Goal: Task Accomplishment & Management: Use online tool/utility

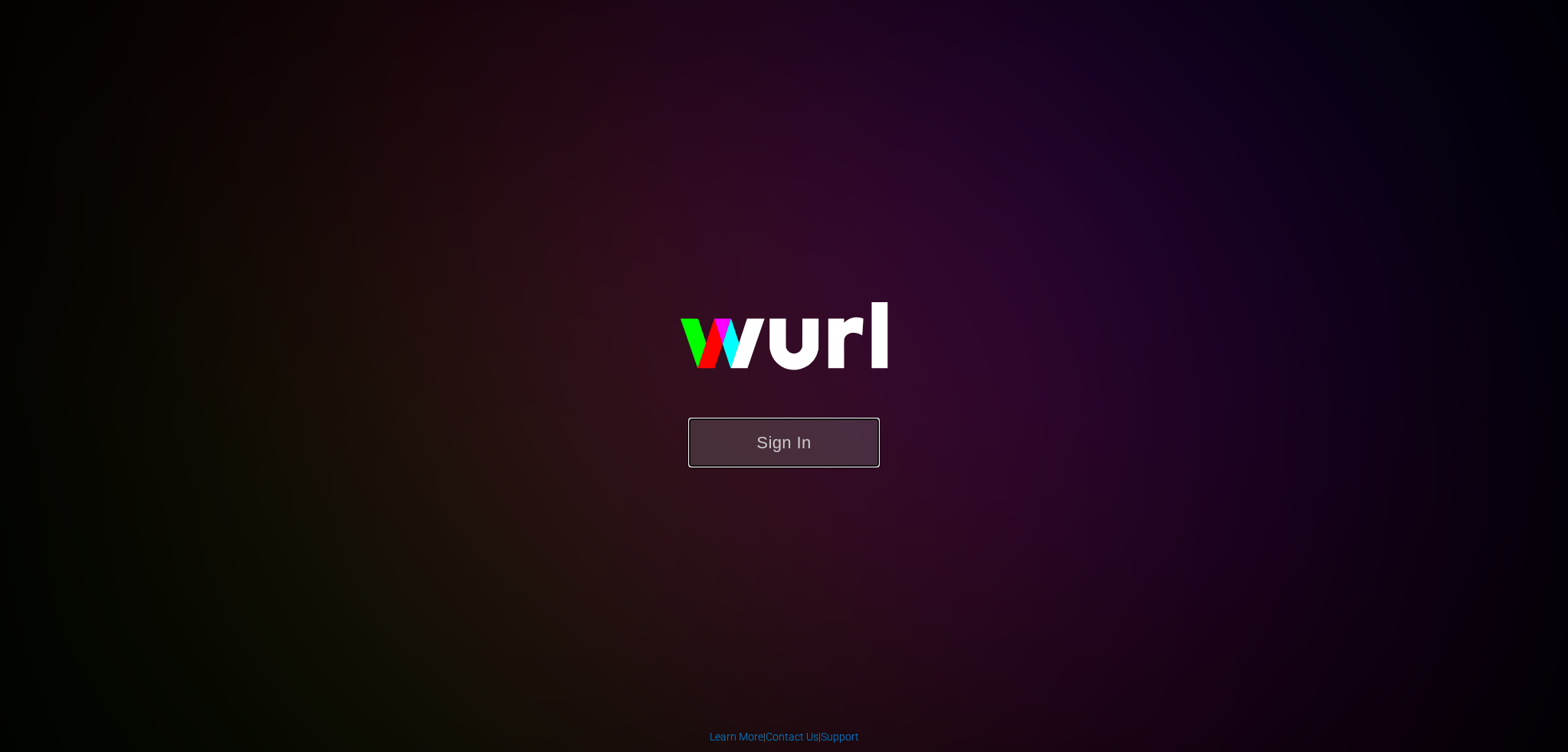
click at [790, 443] on button "Sign In" at bounding box center [784, 442] width 192 height 50
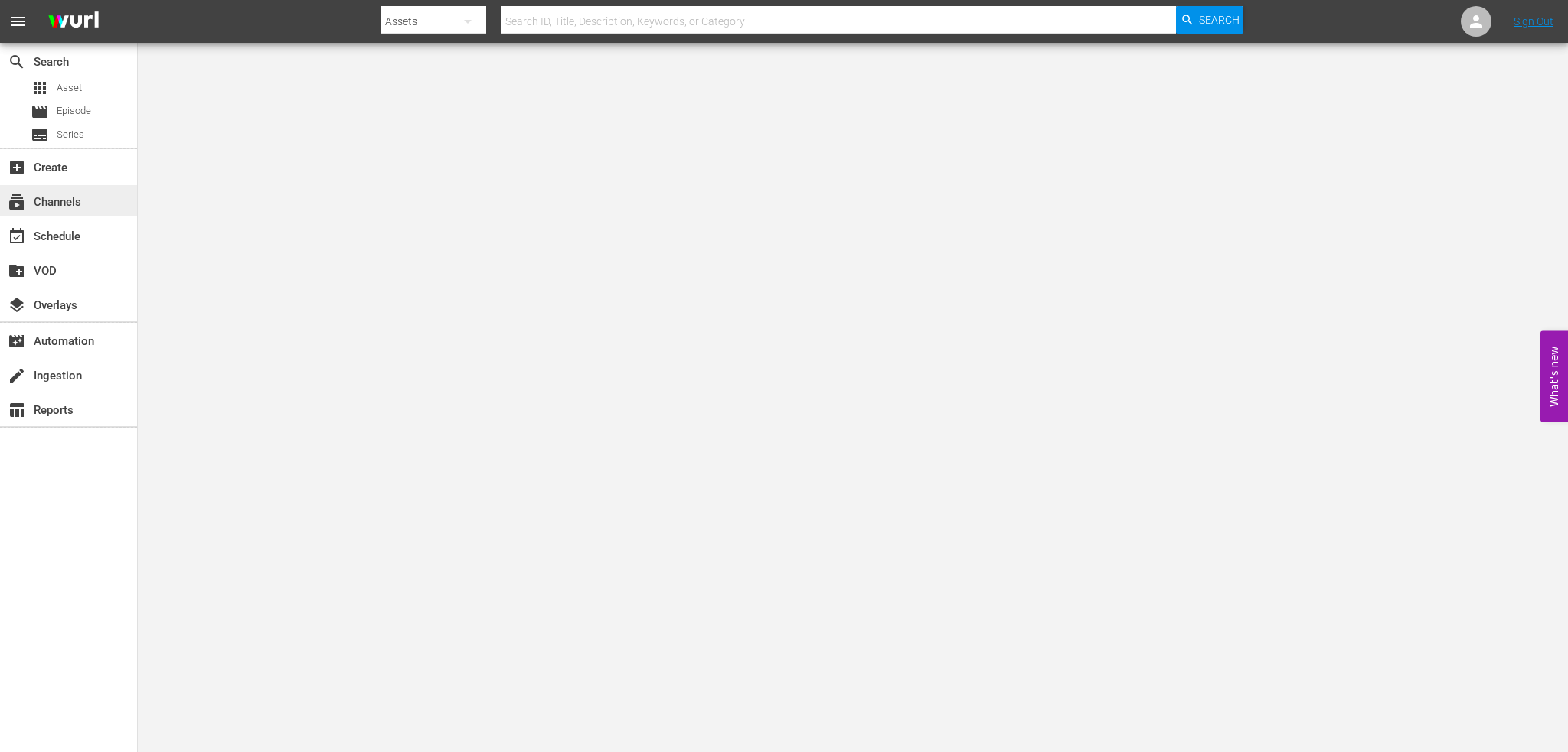
click at [74, 213] on div "subscriptions Channels" at bounding box center [68, 201] width 137 height 31
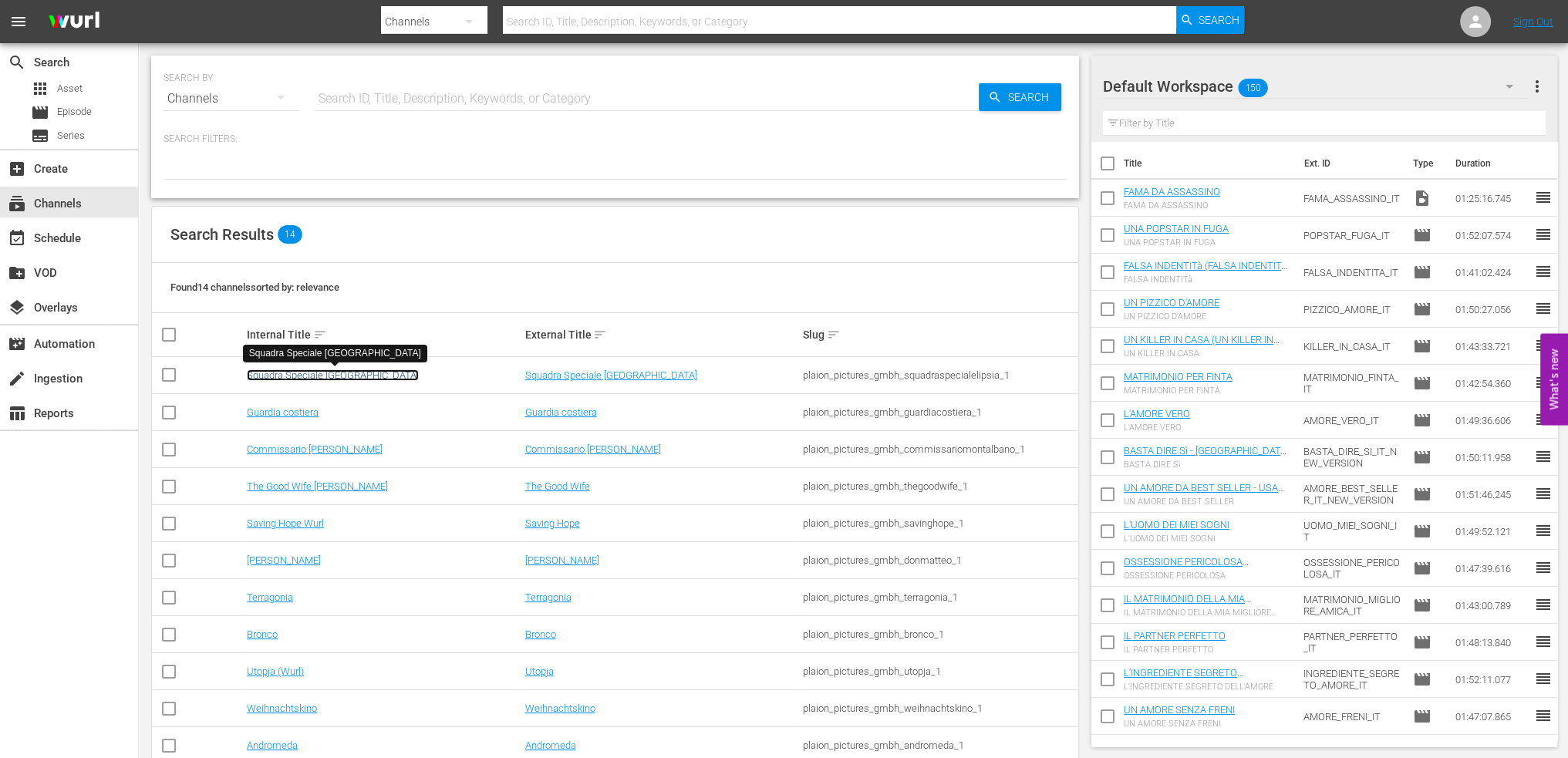
click at [336, 374] on link "Squadra Speciale [GEOGRAPHIC_DATA]" at bounding box center [333, 375] width 172 height 12
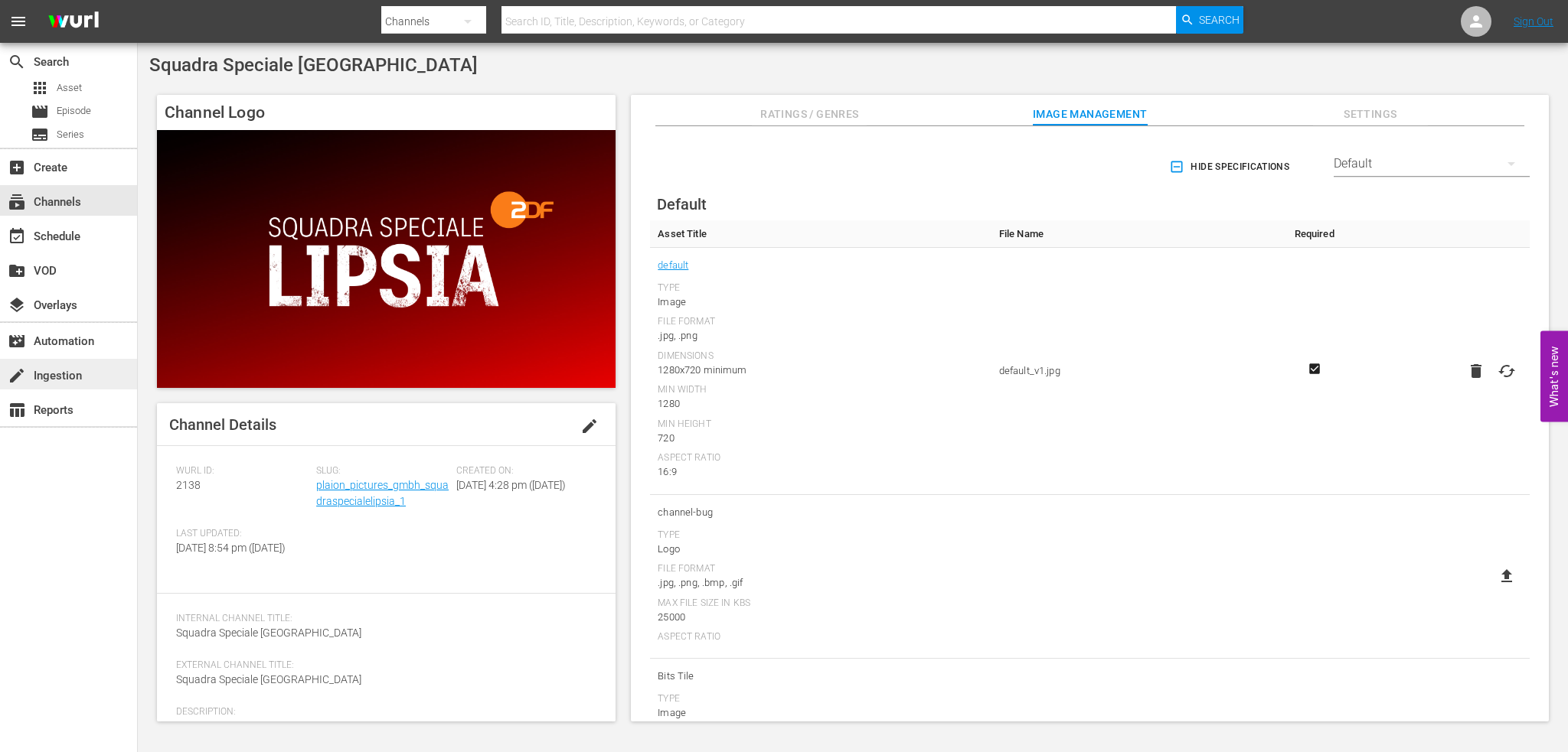
click at [43, 381] on div "create Ingestion" at bounding box center [43, 373] width 85 height 14
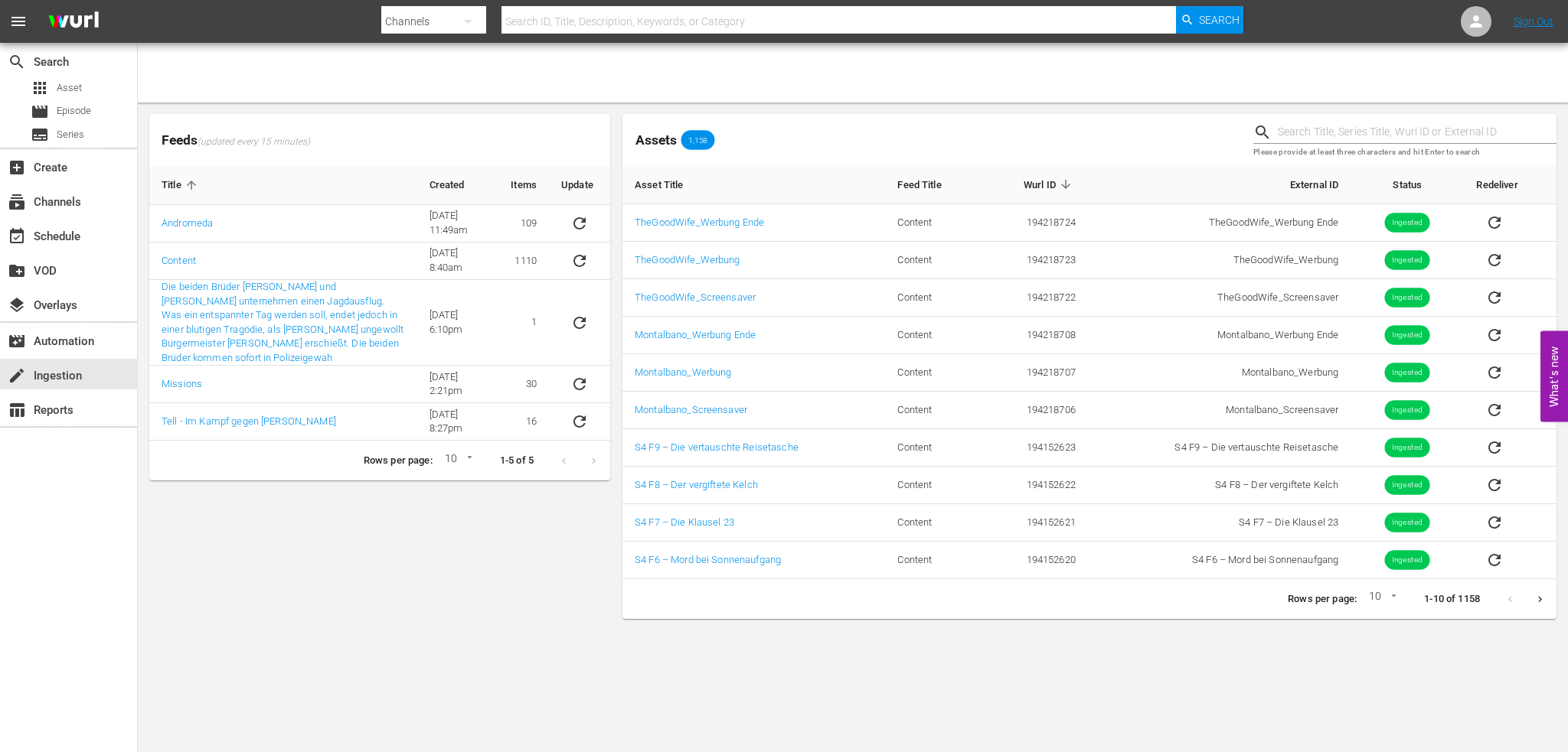
click at [1546, 597] on button "Next page" at bounding box center [1540, 599] width 30 height 30
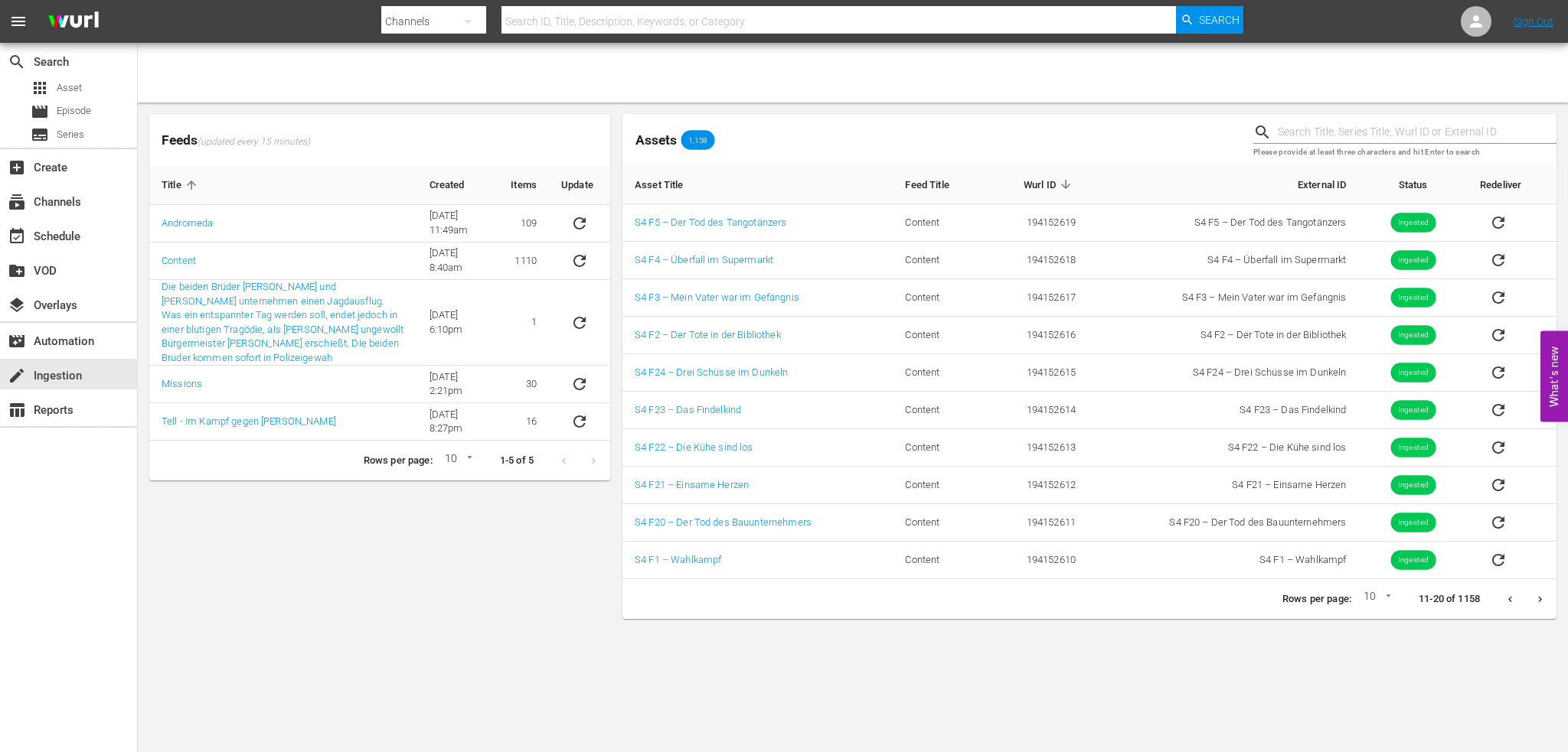
click at [1510, 599] on icon "Previous page" at bounding box center [1510, 599] width 12 height 12
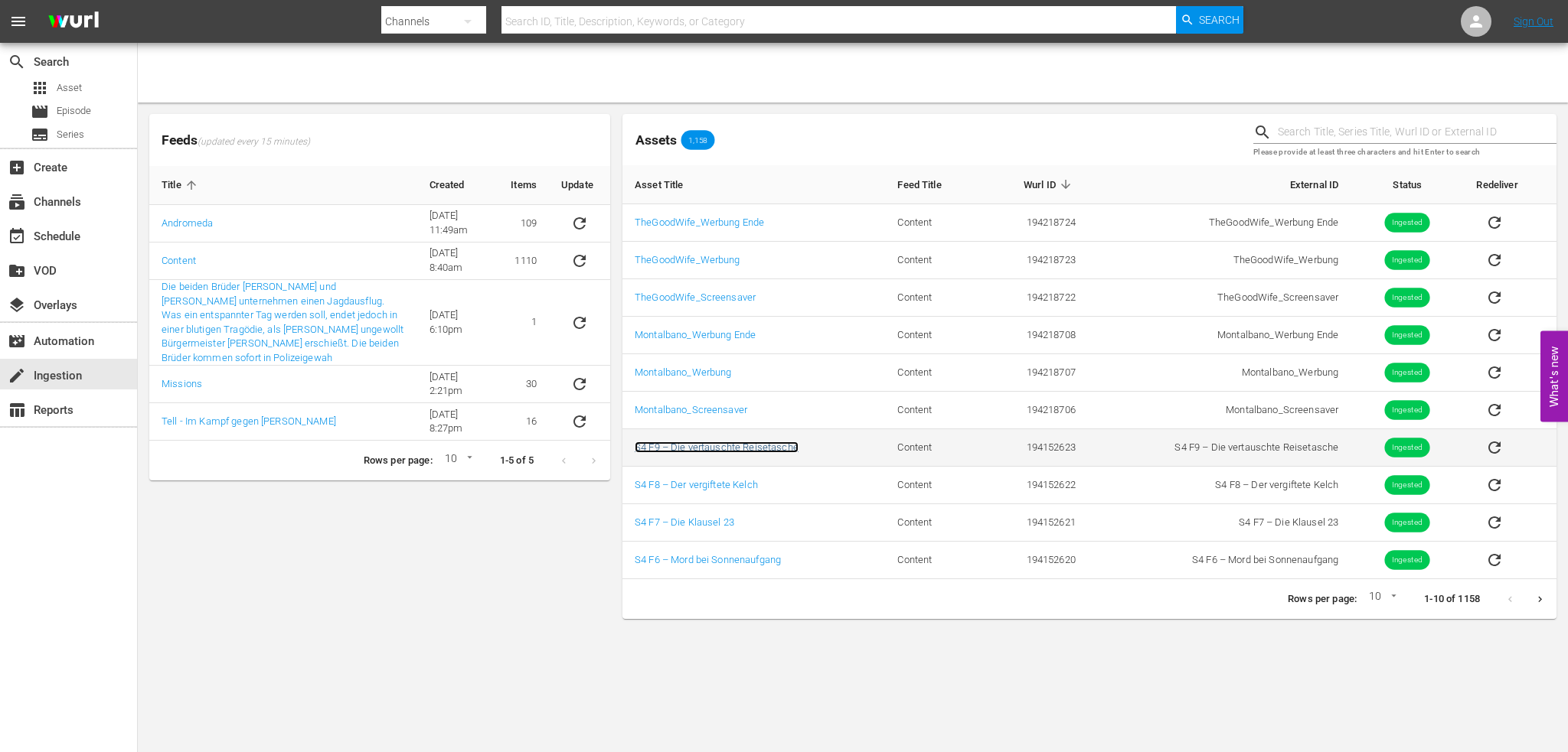
click at [695, 446] on link "S4 F9 – Die vertauschte Reisetasche" at bounding box center [717, 447] width 164 height 12
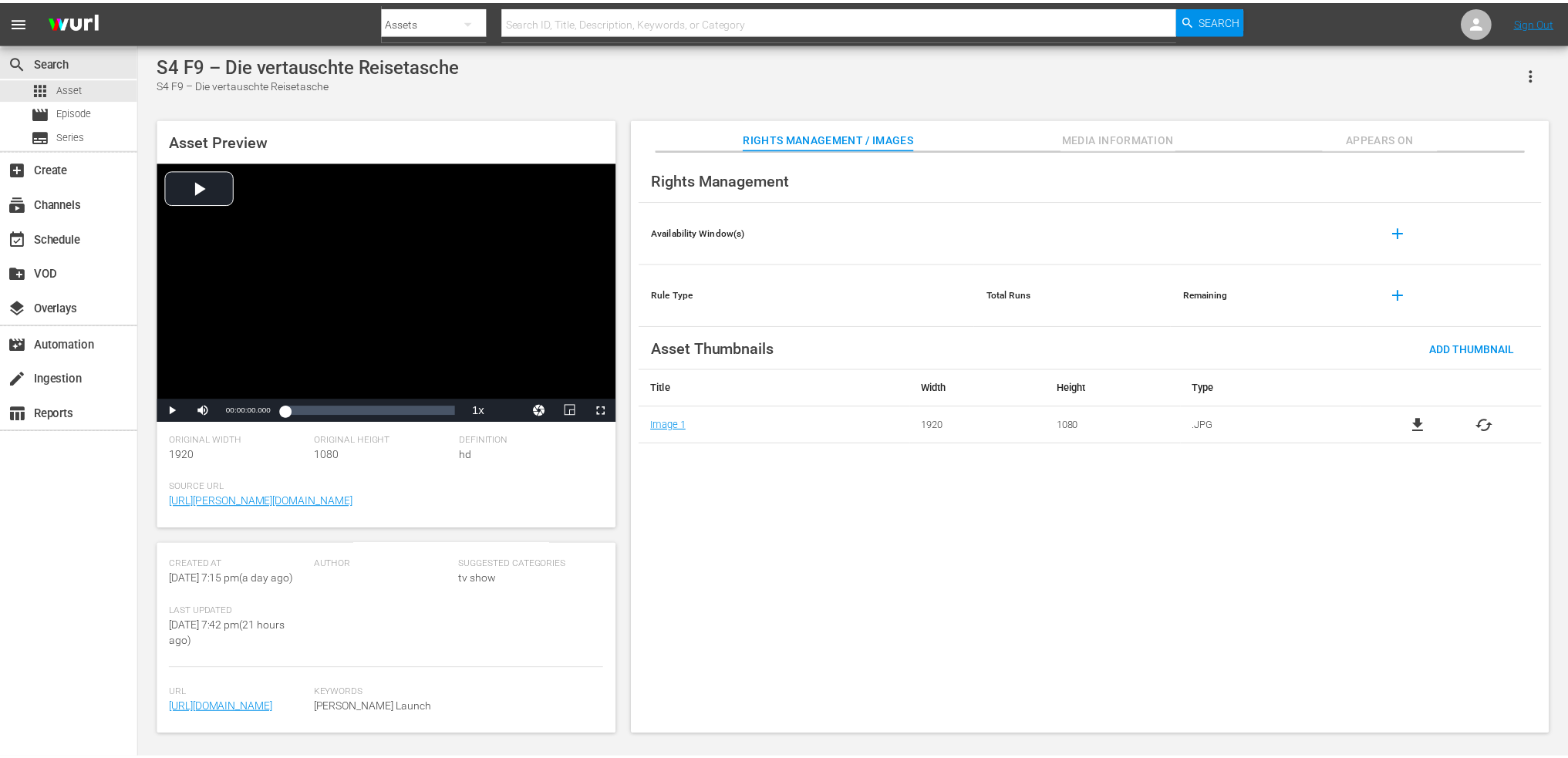
scroll to position [309, 0]
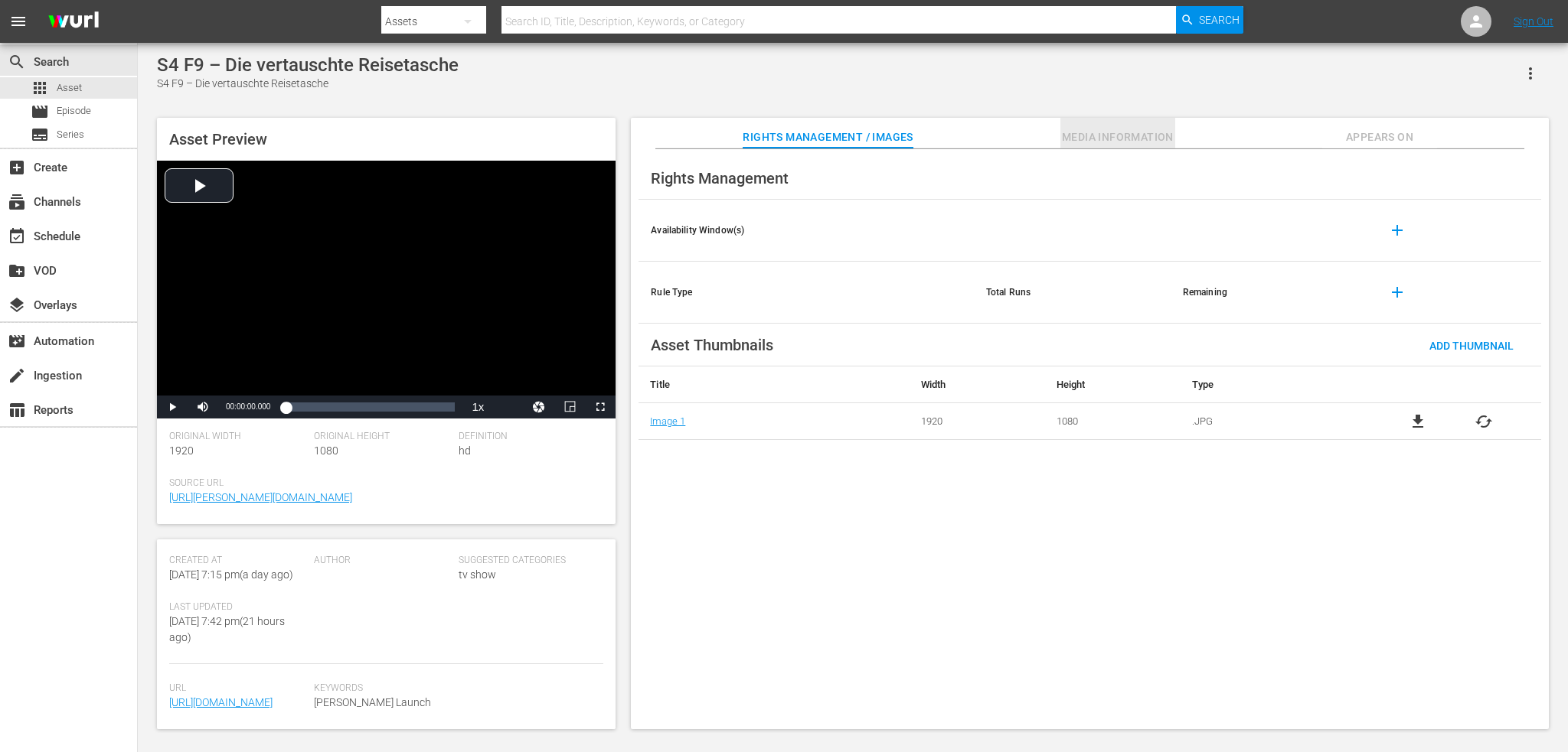
click at [1139, 143] on span "Media Information" at bounding box center [1117, 137] width 114 height 19
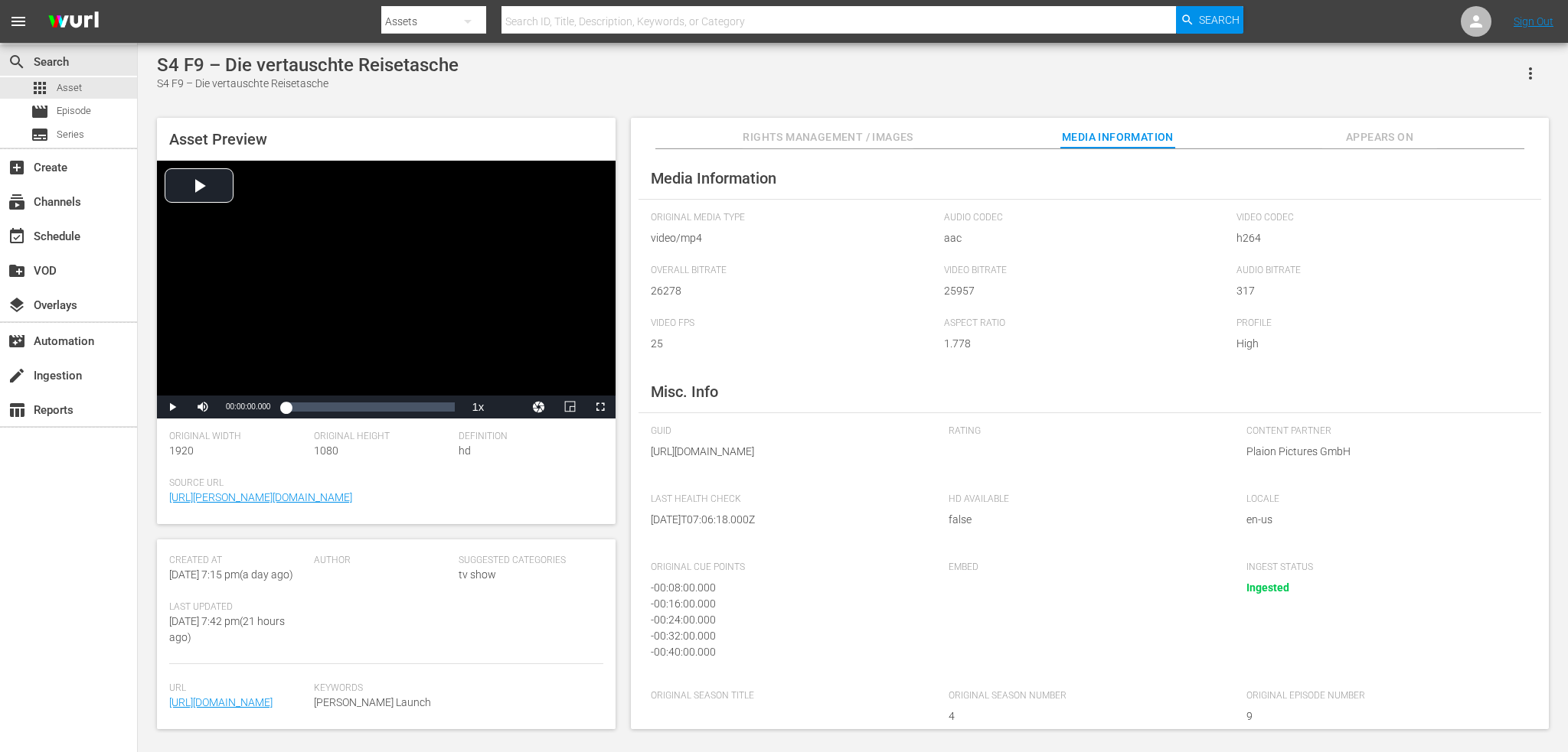
click at [1404, 137] on span "Appears On" at bounding box center [1379, 137] width 114 height 19
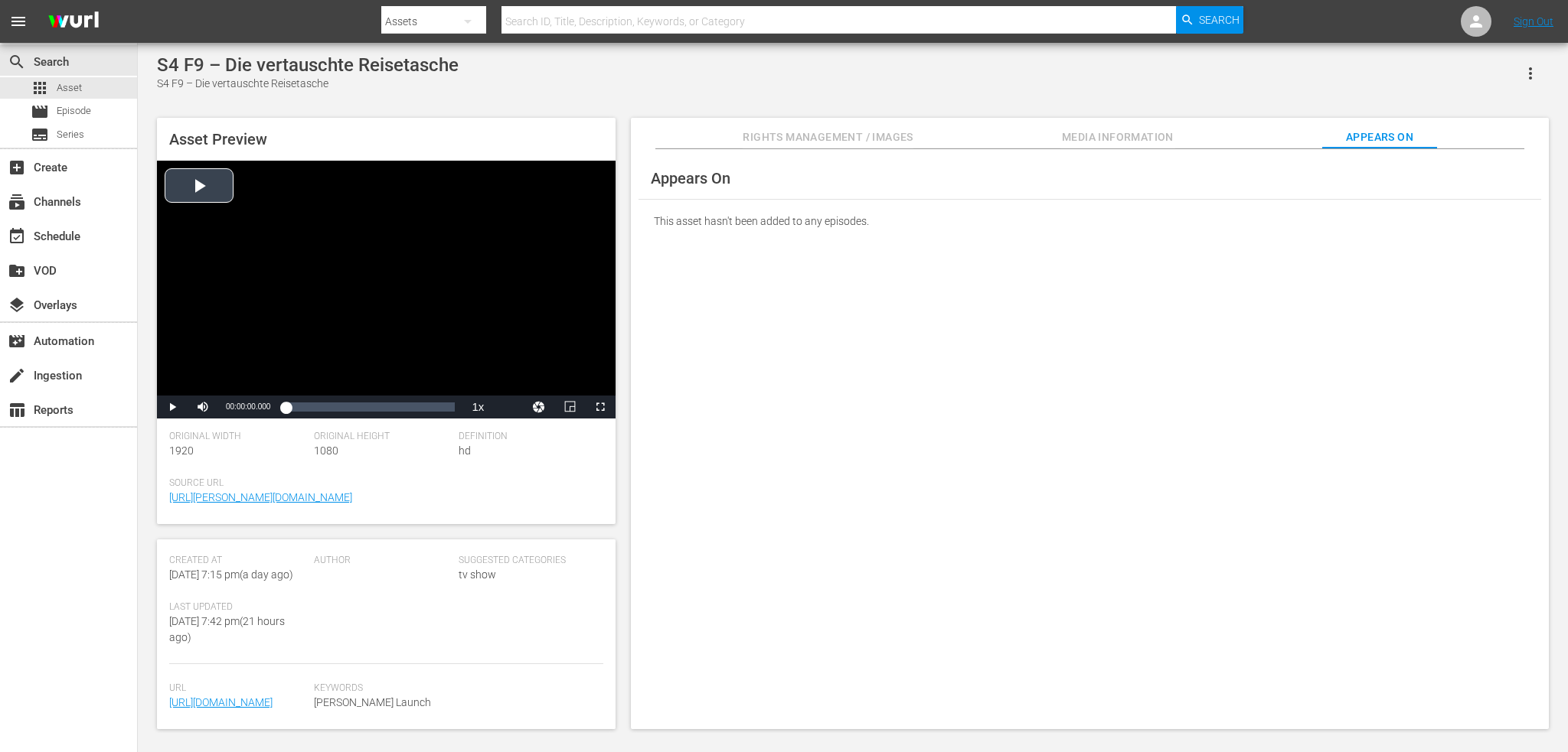
click at [269, 242] on div "Video Player" at bounding box center [386, 278] width 459 height 235
click at [309, 411] on div "00:07:15.064" at bounding box center [309, 407] width 1 height 15
click at [338, 405] on div "Loaded : 15.49% 00:15:54.335 00:07:17.537" at bounding box center [370, 407] width 169 height 15
click at [412, 299] on div "Video Player" at bounding box center [386, 278] width 459 height 235
click at [410, 291] on div "Video Player" at bounding box center [386, 278] width 459 height 235
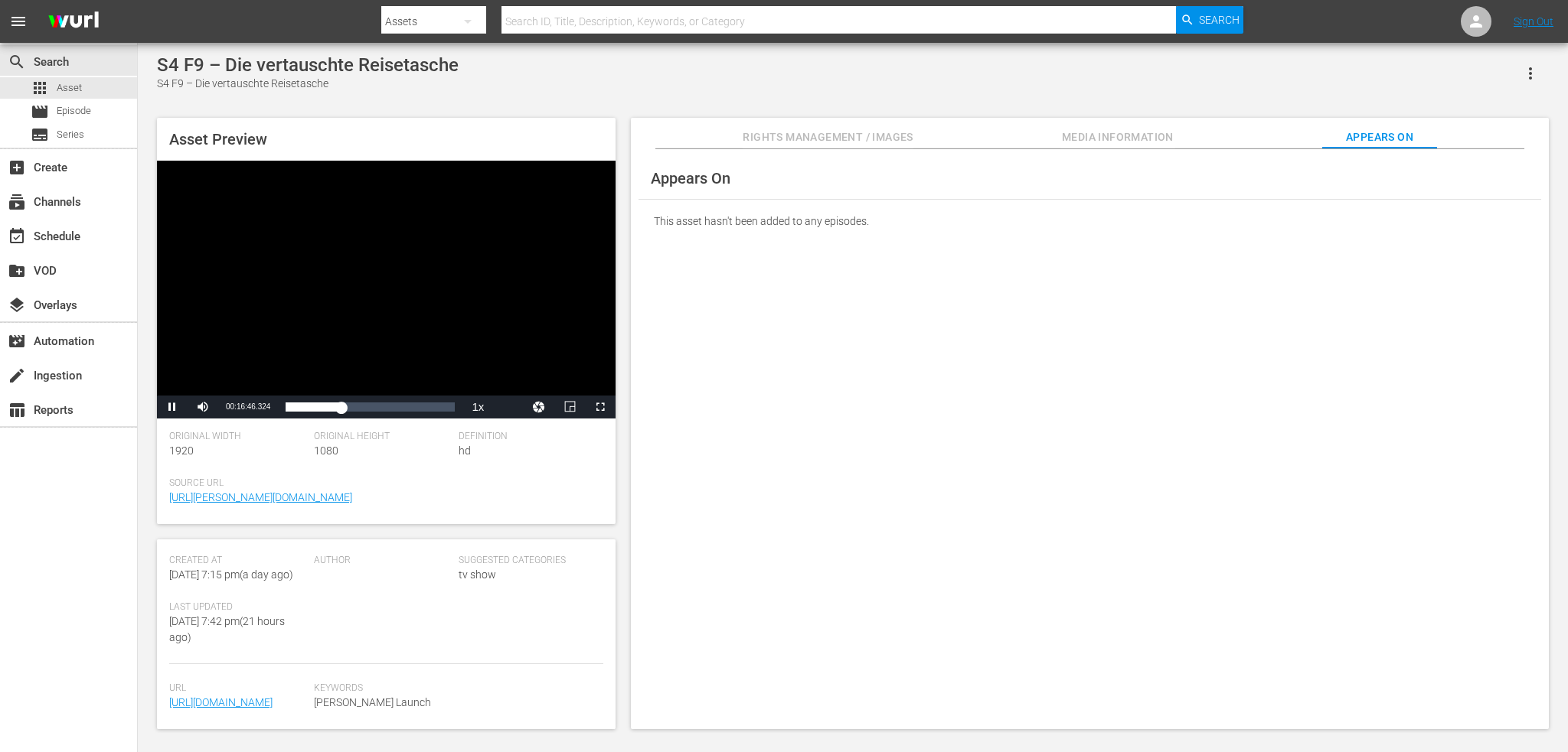
click at [432, 195] on div "Video Player" at bounding box center [386, 278] width 459 height 235
click at [103, 94] on div "apps Asset" at bounding box center [68, 88] width 137 height 22
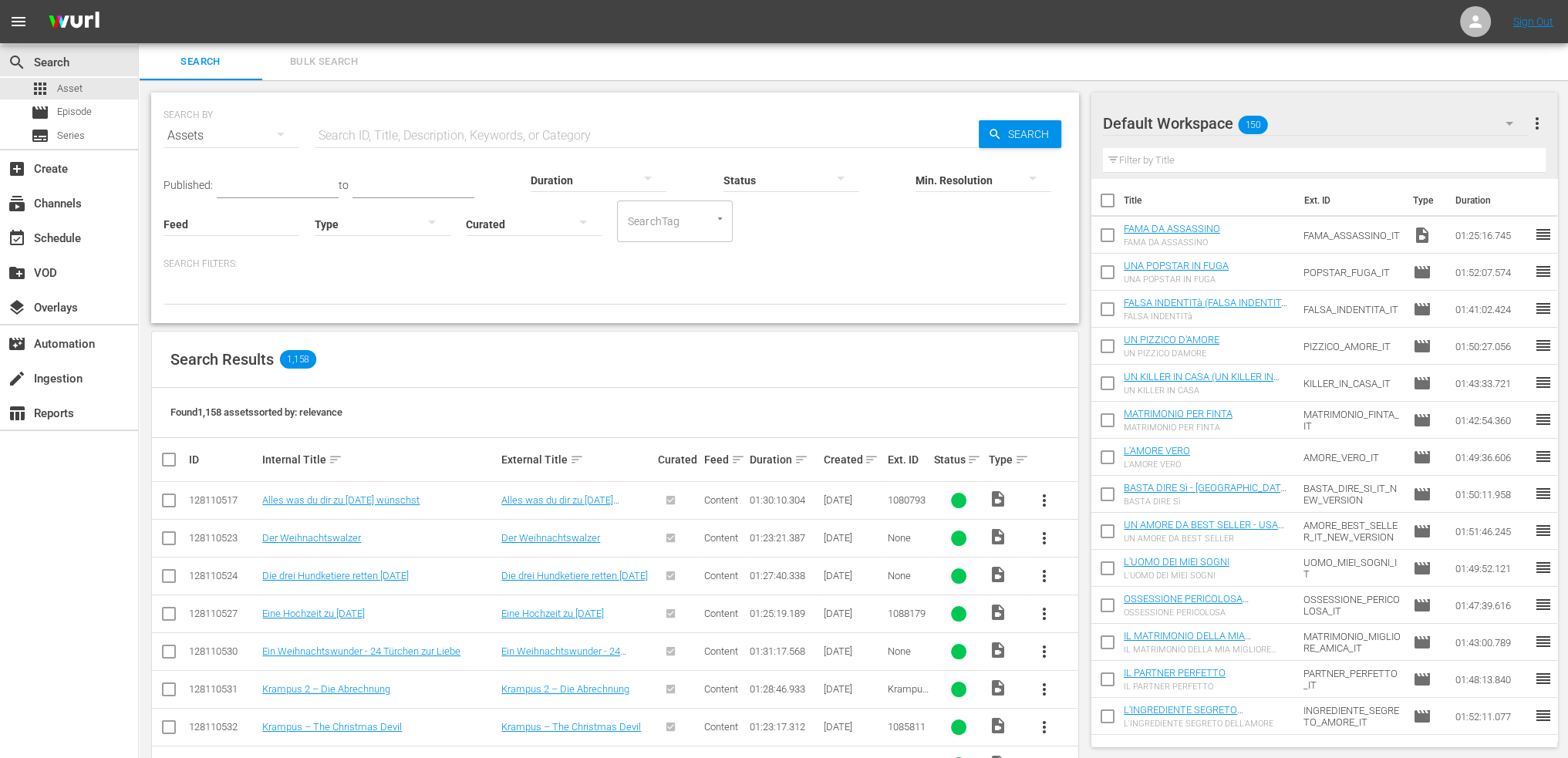
click at [581, 228] on icon "button" at bounding box center [583, 222] width 18 height 18
click at [549, 240] on div "Uncurated" at bounding box center [534, 246] width 135 height 25
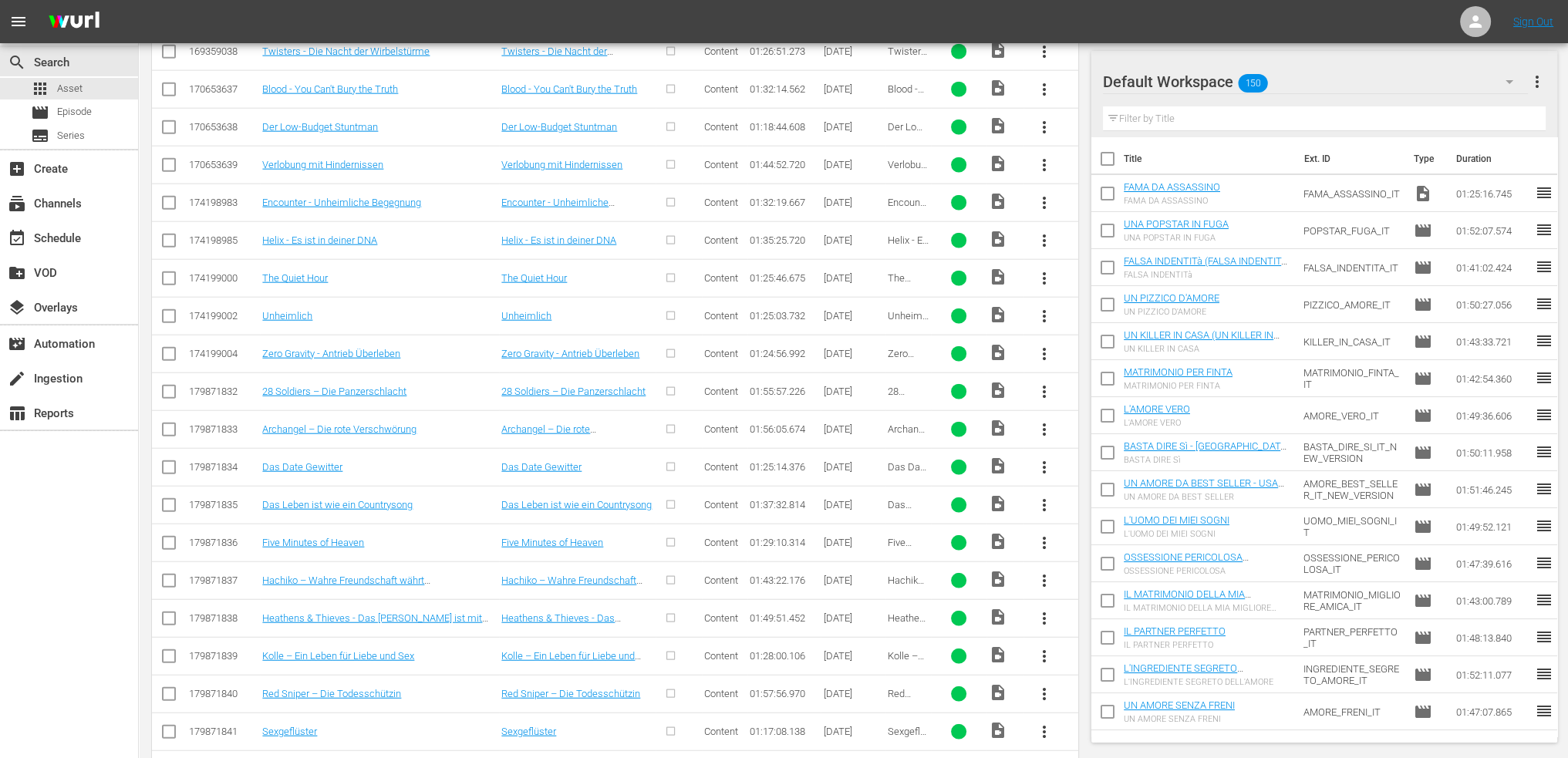
scroll to position [4721, 0]
